Goal: Navigation & Orientation: Find specific page/section

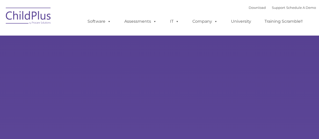
select select "MEDIUM"
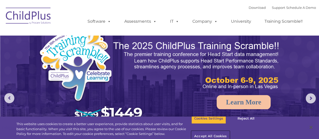
click at [229, 131] on button "Accept All Cookies" at bounding box center [210, 136] width 38 height 11
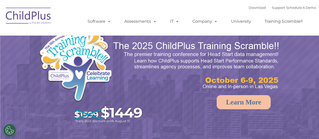
select select "MEDIUM"
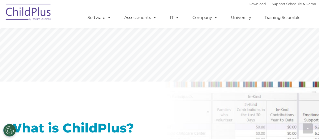
scroll to position [182, 0]
